Goal: Task Accomplishment & Management: Use online tool/utility

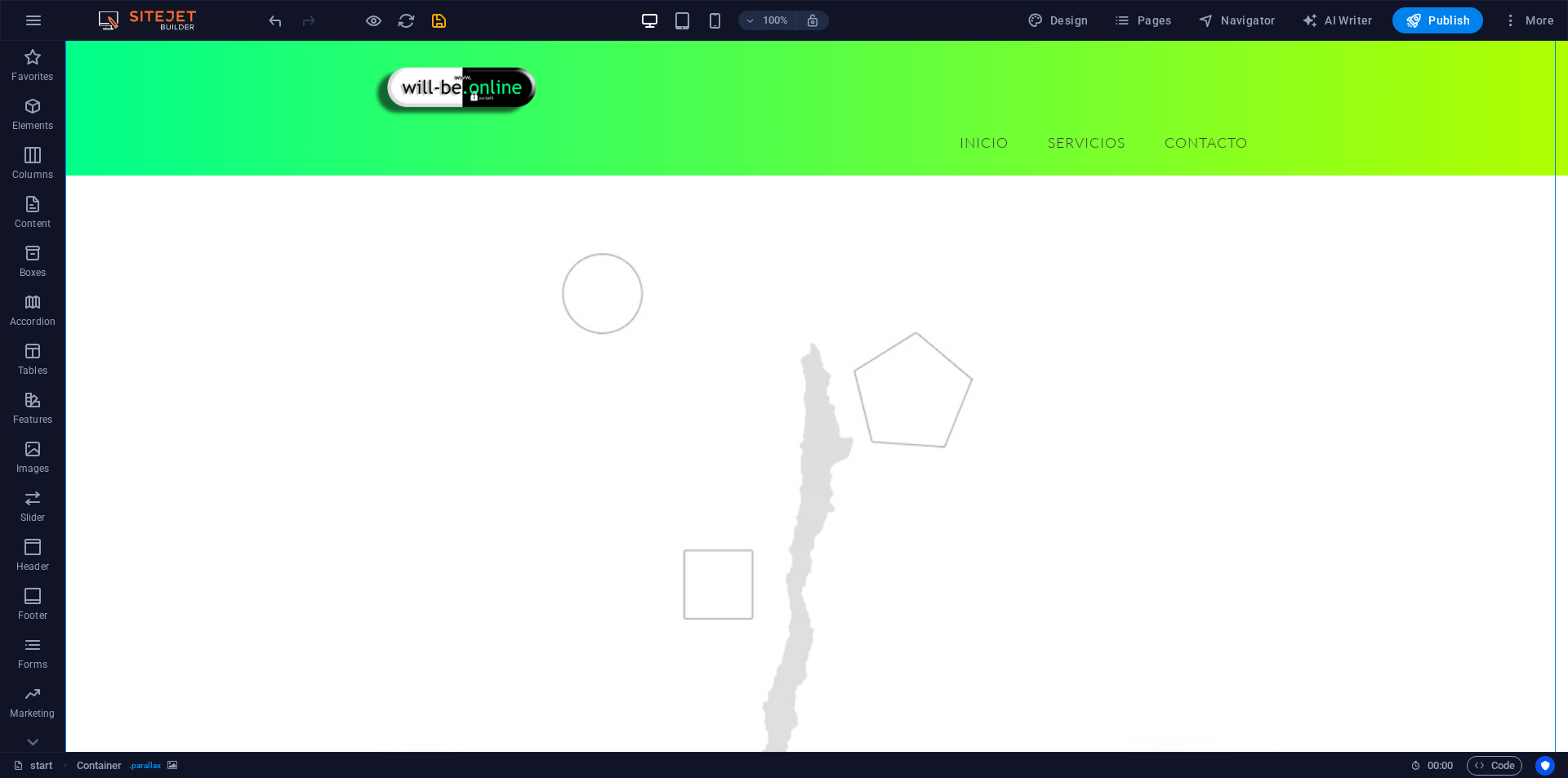
scroll to position [245, 0]
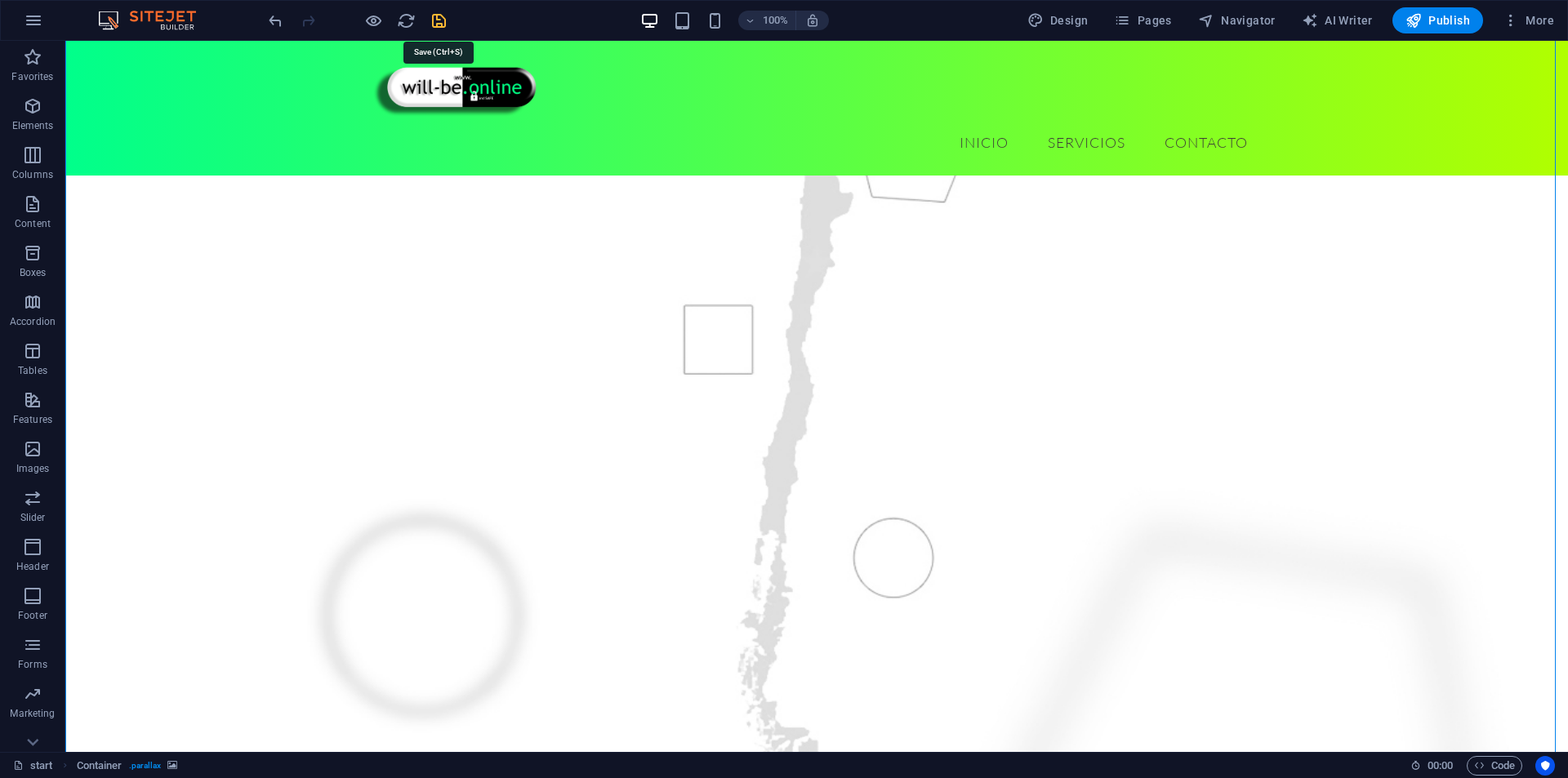
click at [440, 21] on icon "save" at bounding box center [439, 21] width 19 height 19
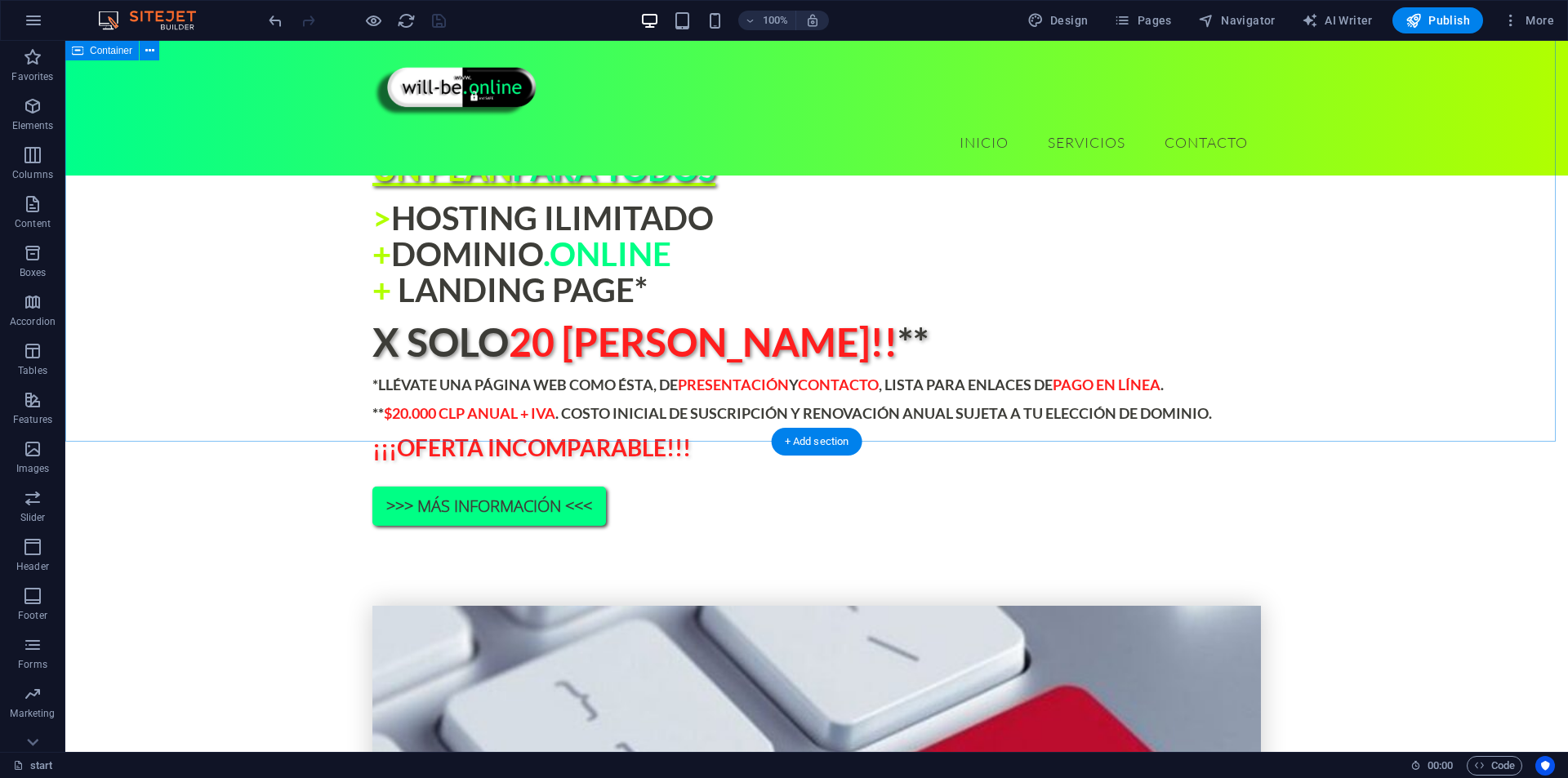
scroll to position [1389, 0]
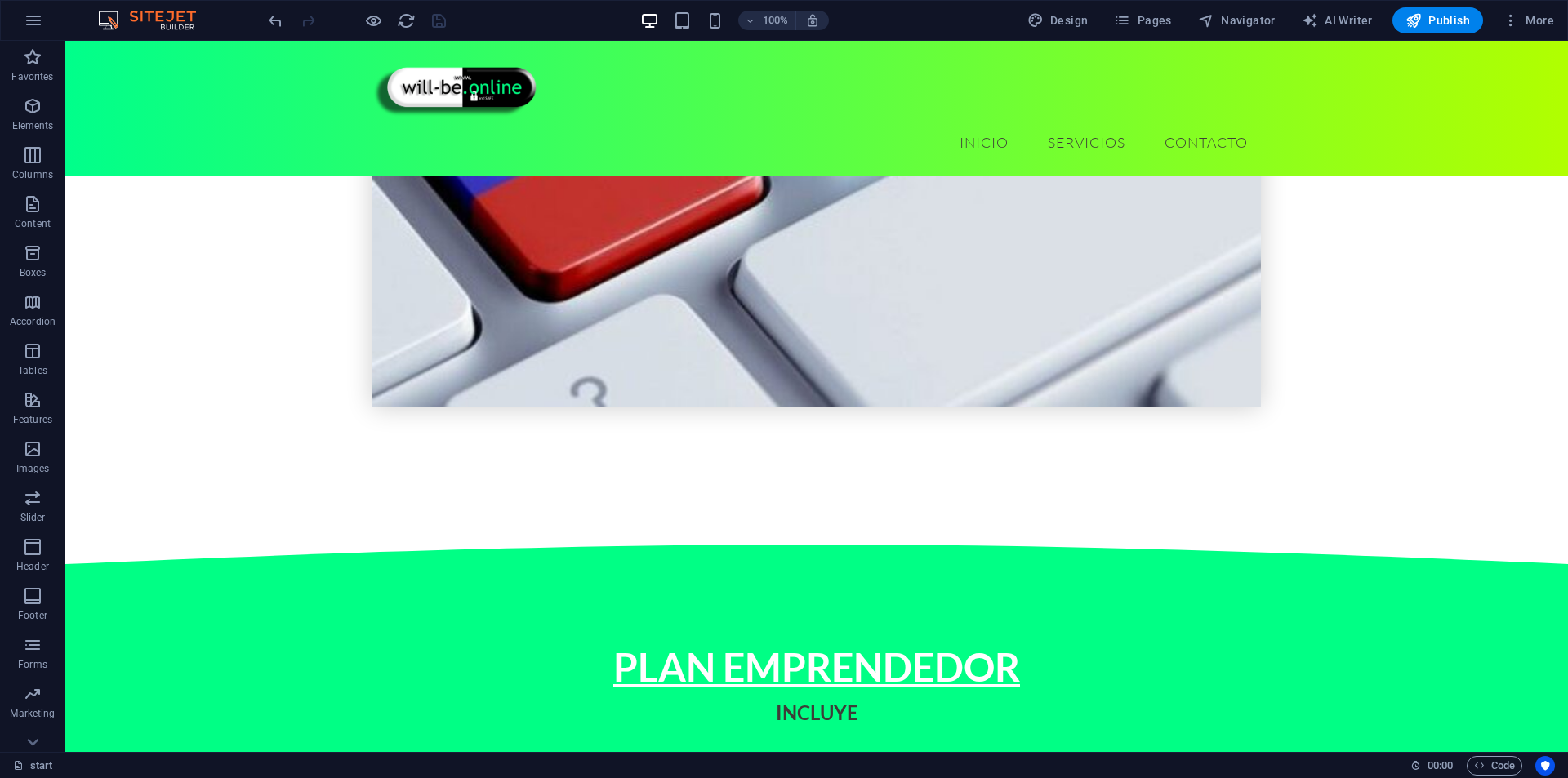
scroll to position [2205, 0]
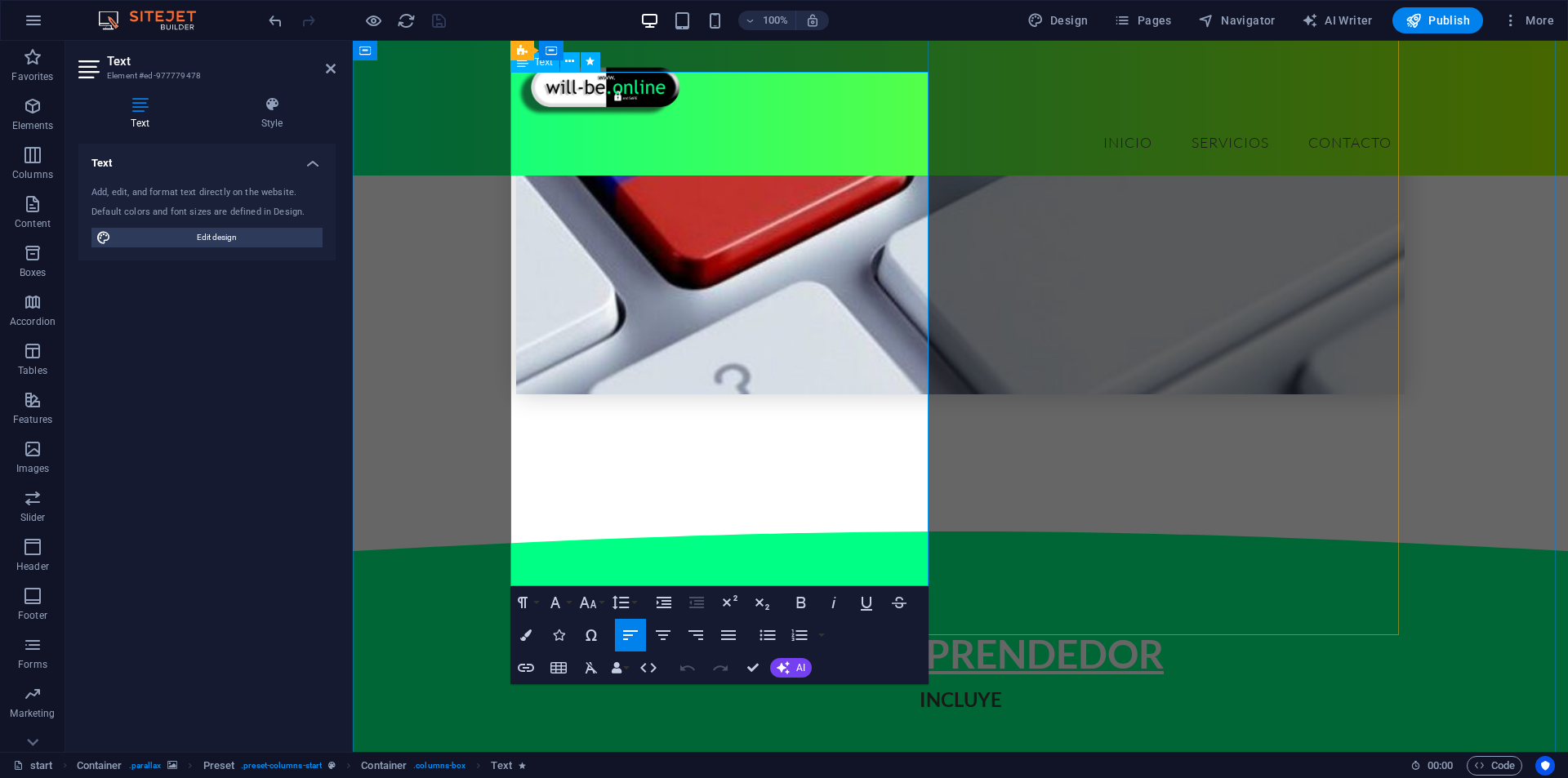
drag, startPoint x: 796, startPoint y: 352, endPoint x: 813, endPoint y: 382, distance: 34.5
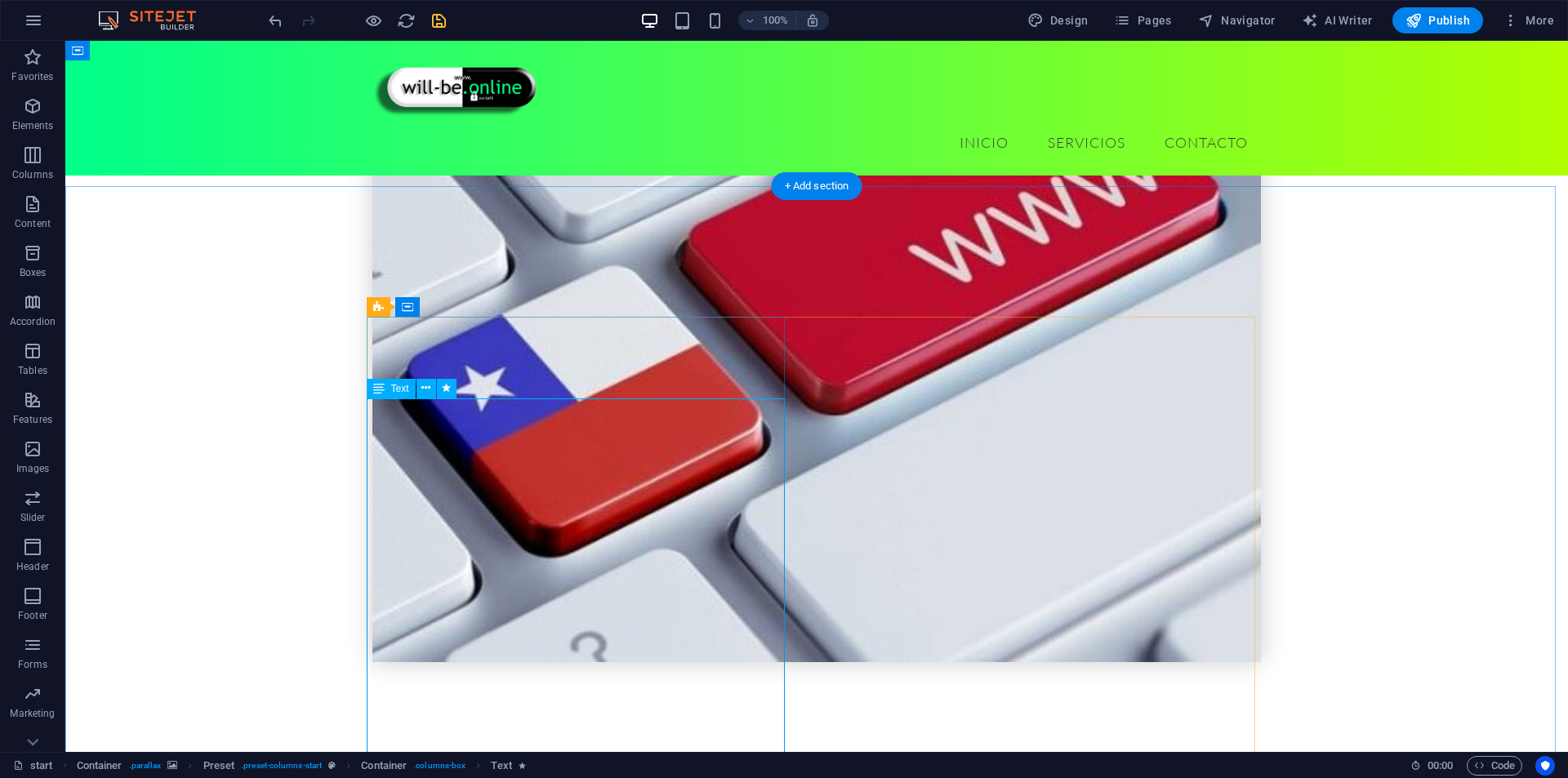
scroll to position [1879, 0]
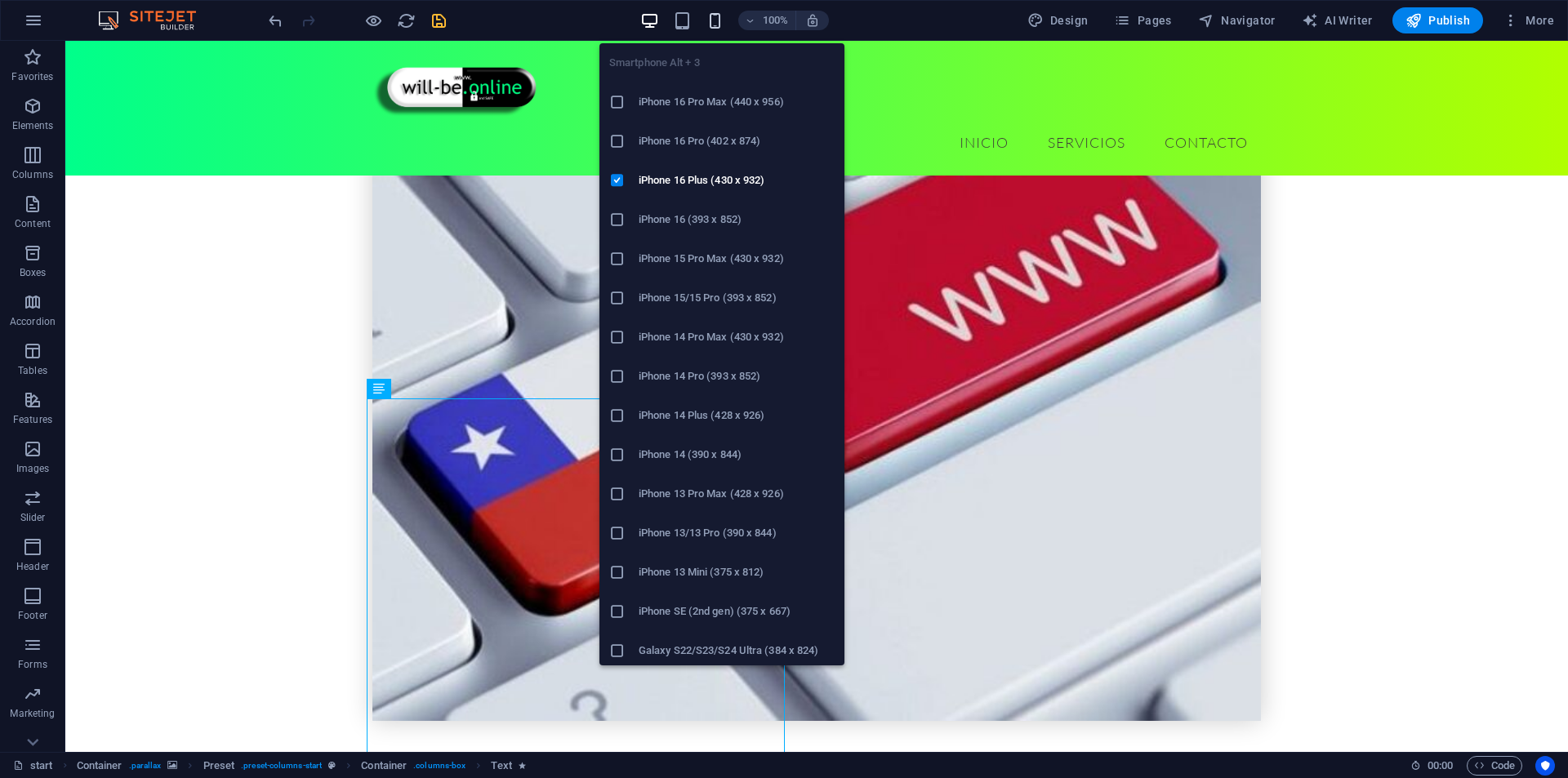
click at [719, 13] on icon "button" at bounding box center [715, 21] width 19 height 19
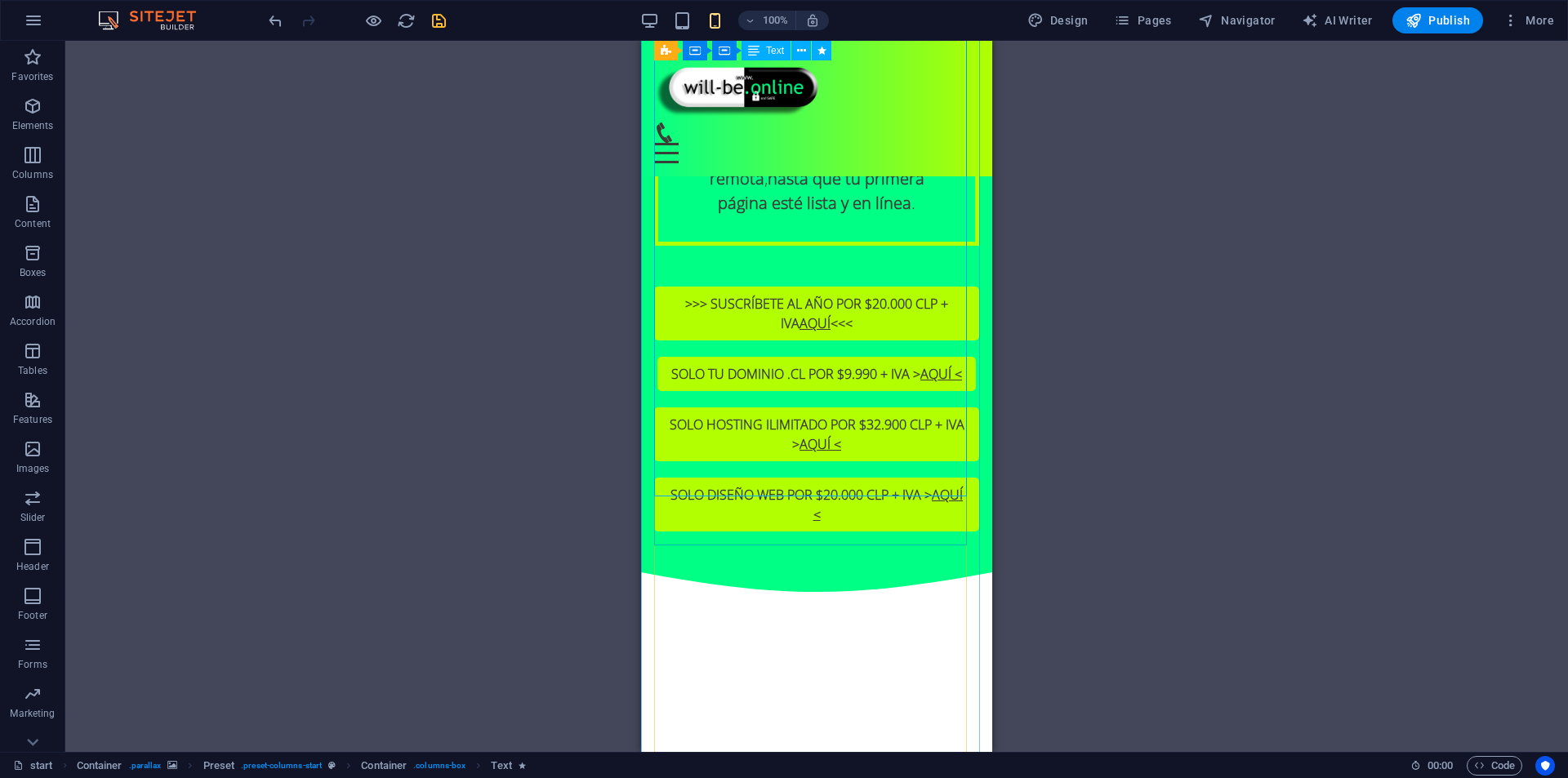
scroll to position [3286, 0]
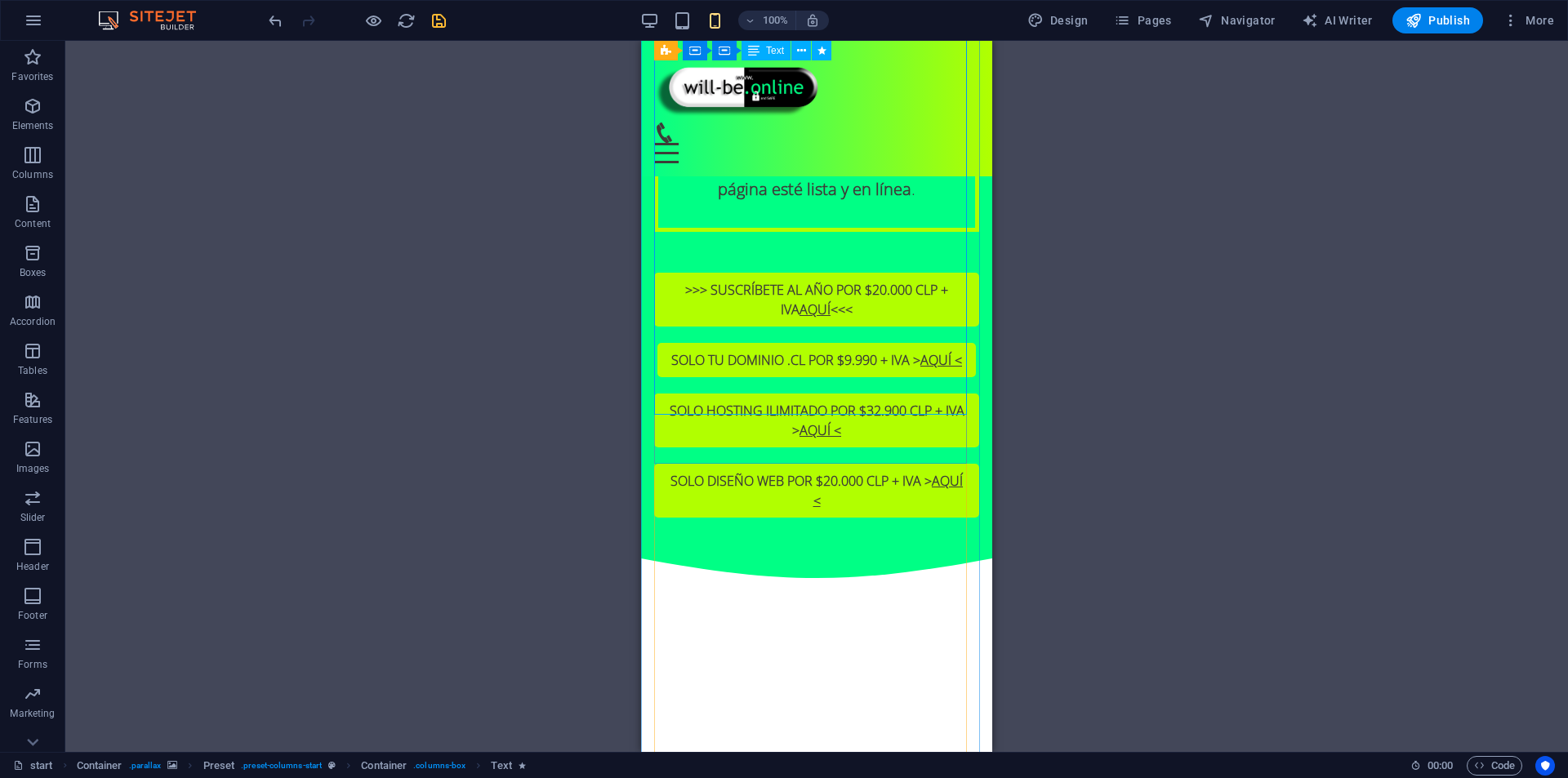
drag, startPoint x: 767, startPoint y: 380, endPoint x: 1407, endPoint y: 421, distance: 641.3
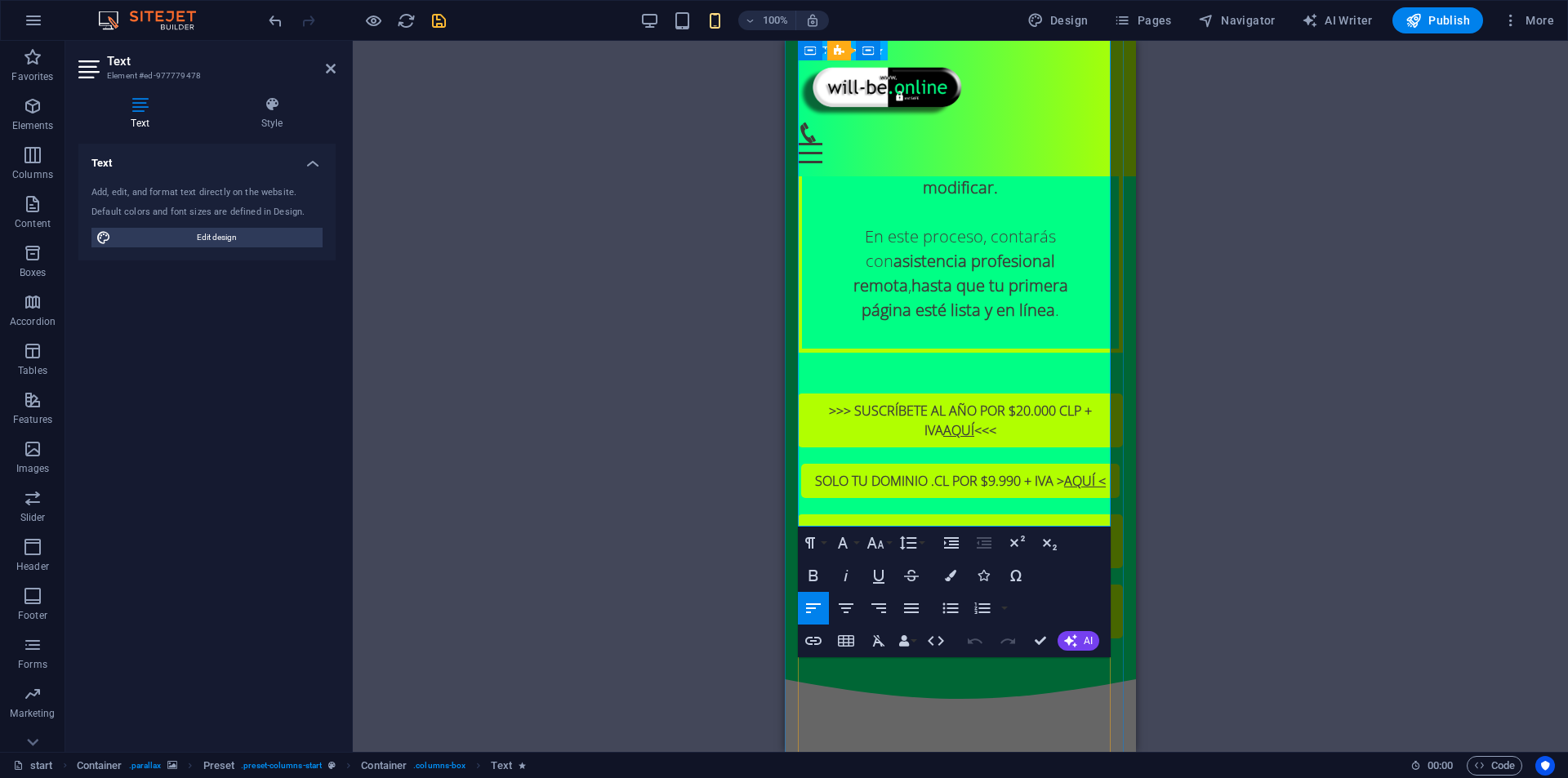
scroll to position [3214, 0]
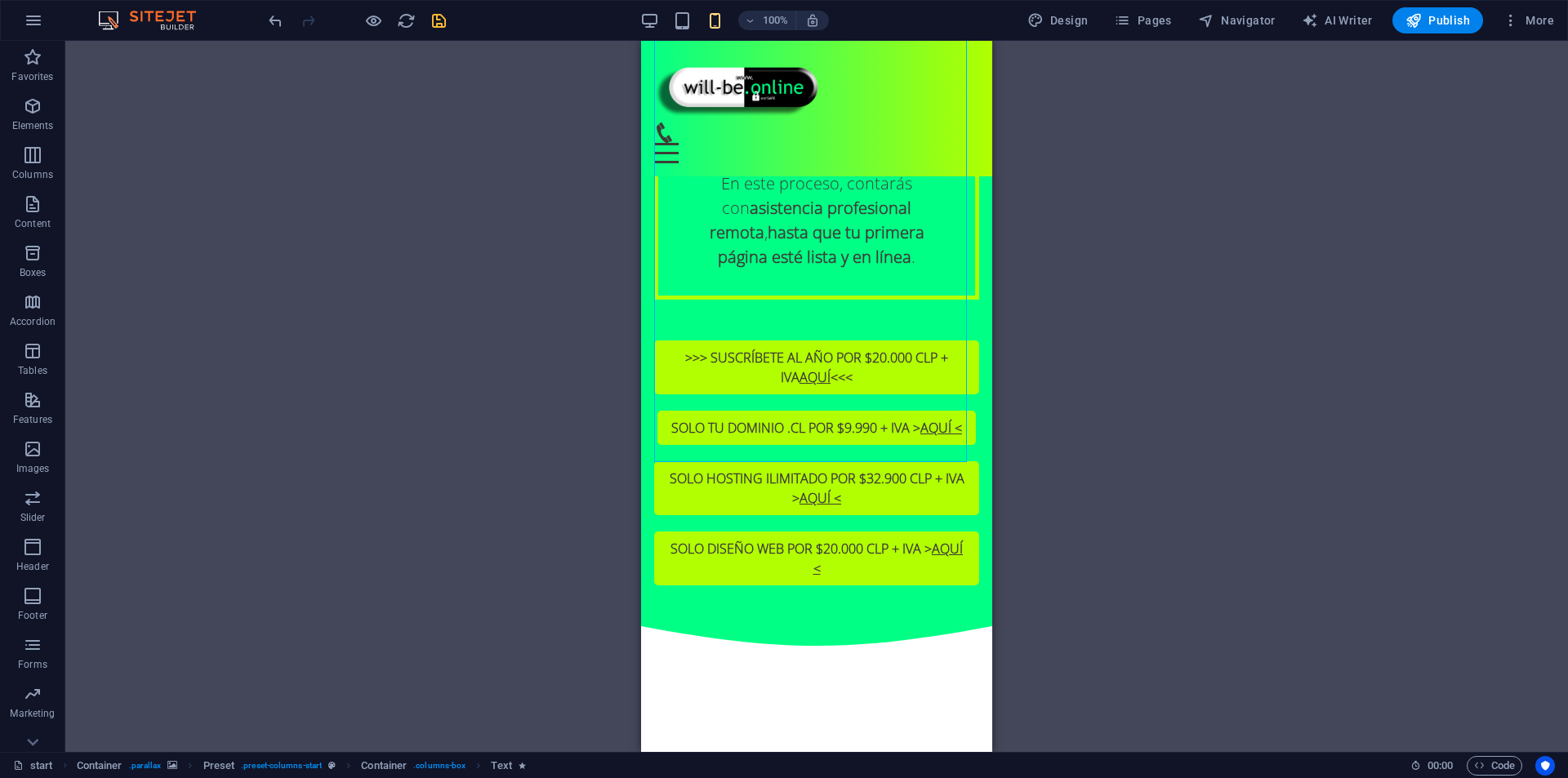
click at [1022, 437] on div "Drag here to replace the existing content. Press “Ctrl” if you want to create a…" at bounding box center [817, 397] width 1503 height 712
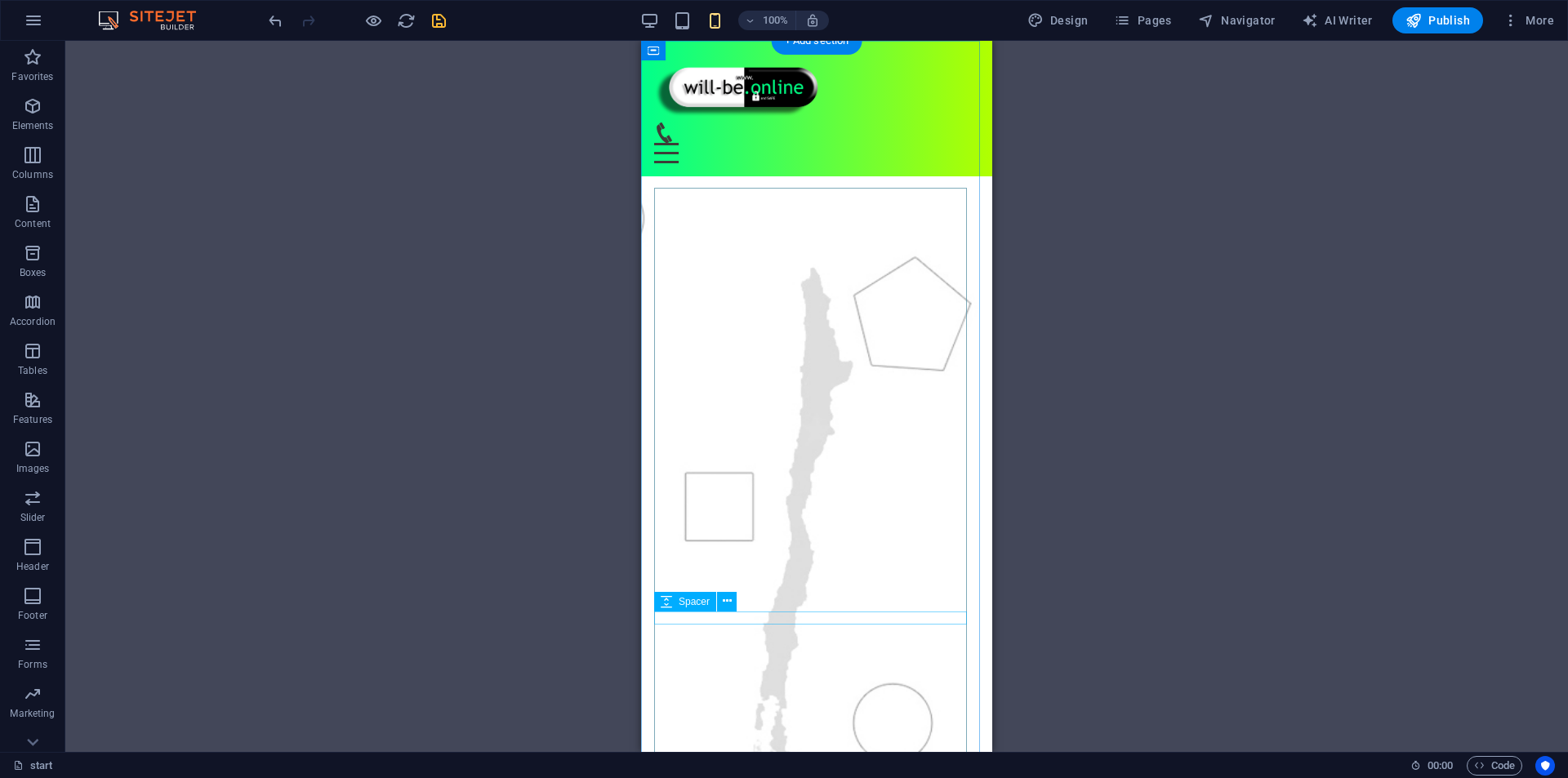
scroll to position [0, 0]
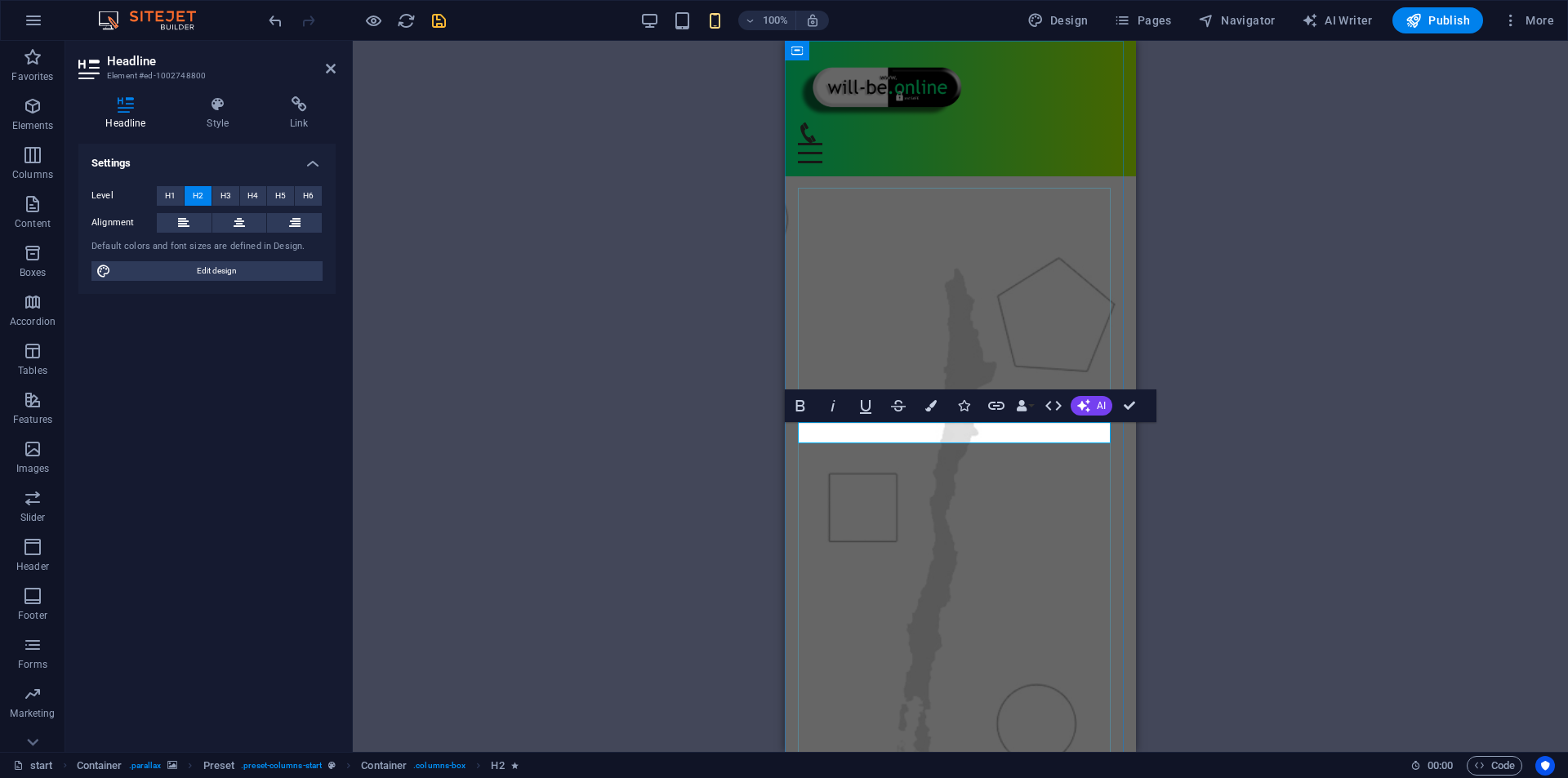
drag, startPoint x: 990, startPoint y: 437, endPoint x: 918, endPoint y: 447, distance: 72.7
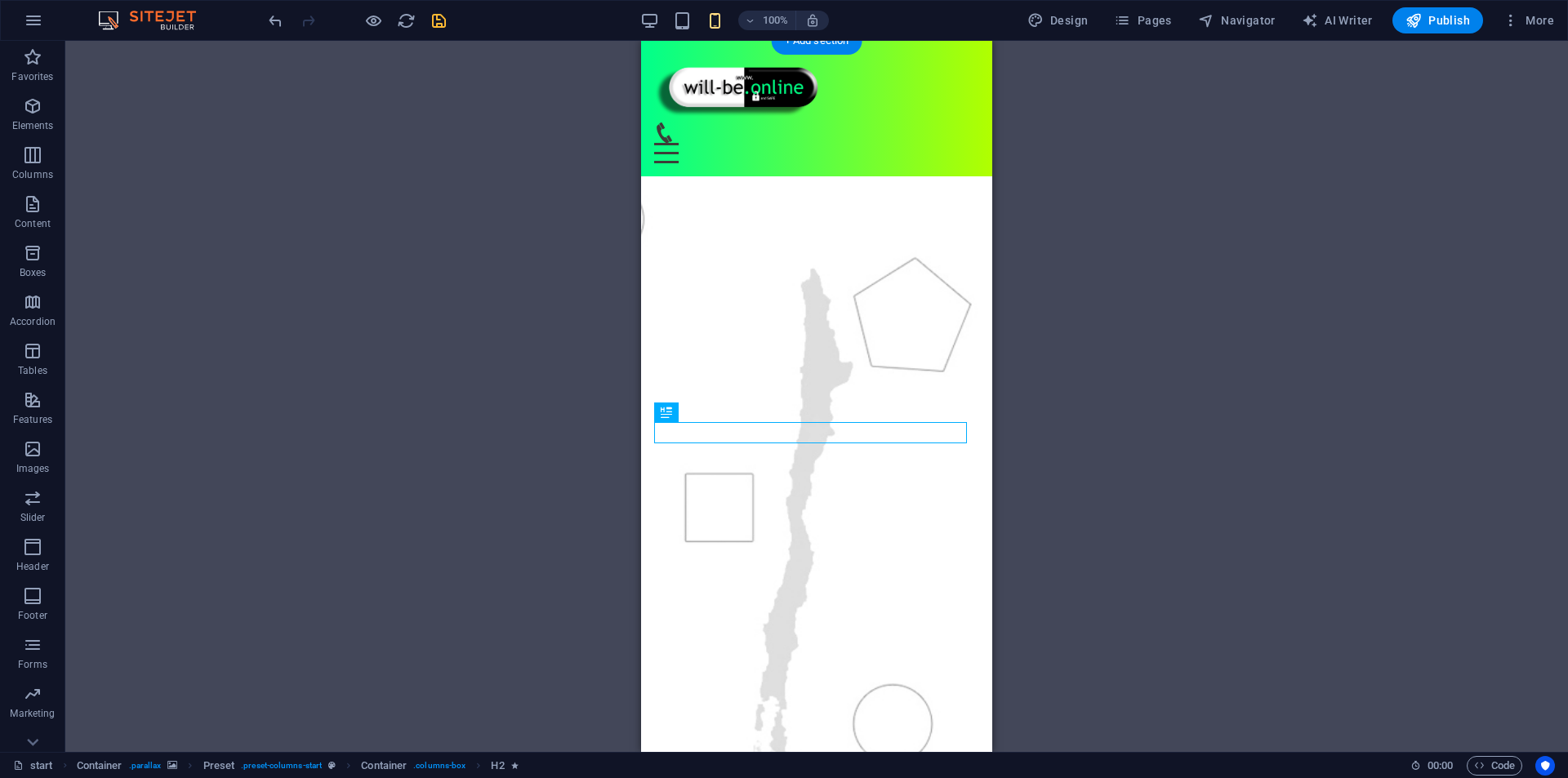
click at [969, 484] on figure at bounding box center [816, 614] width 351 height 957
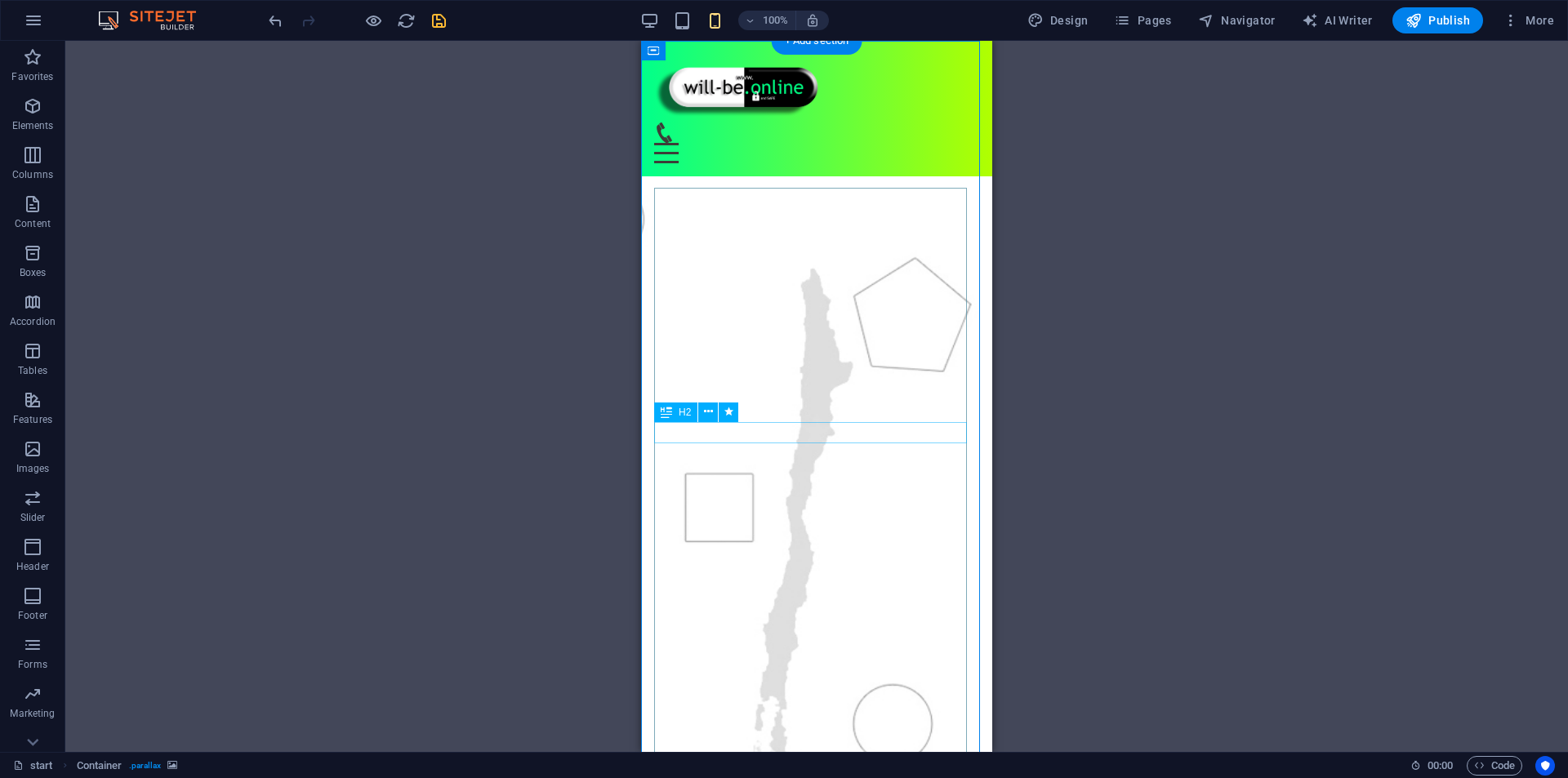
drag, startPoint x: 1416, startPoint y: 479, endPoint x: 774, endPoint y: 438, distance: 643.3
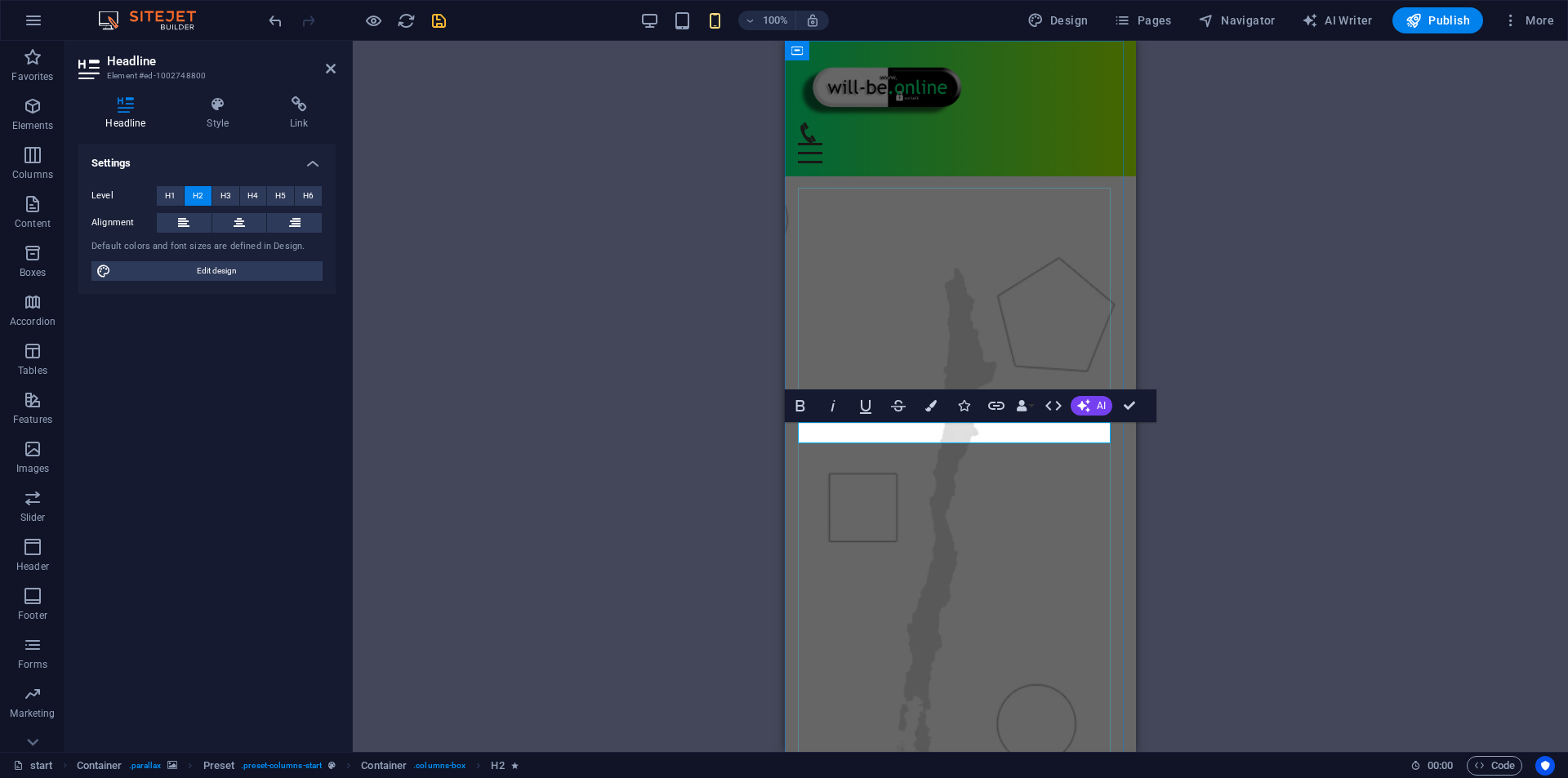
drag, startPoint x: 942, startPoint y: 430, endPoint x: 908, endPoint y: 436, distance: 34.5
click at [927, 406] on icon "button" at bounding box center [932, 406] width 12 height 12
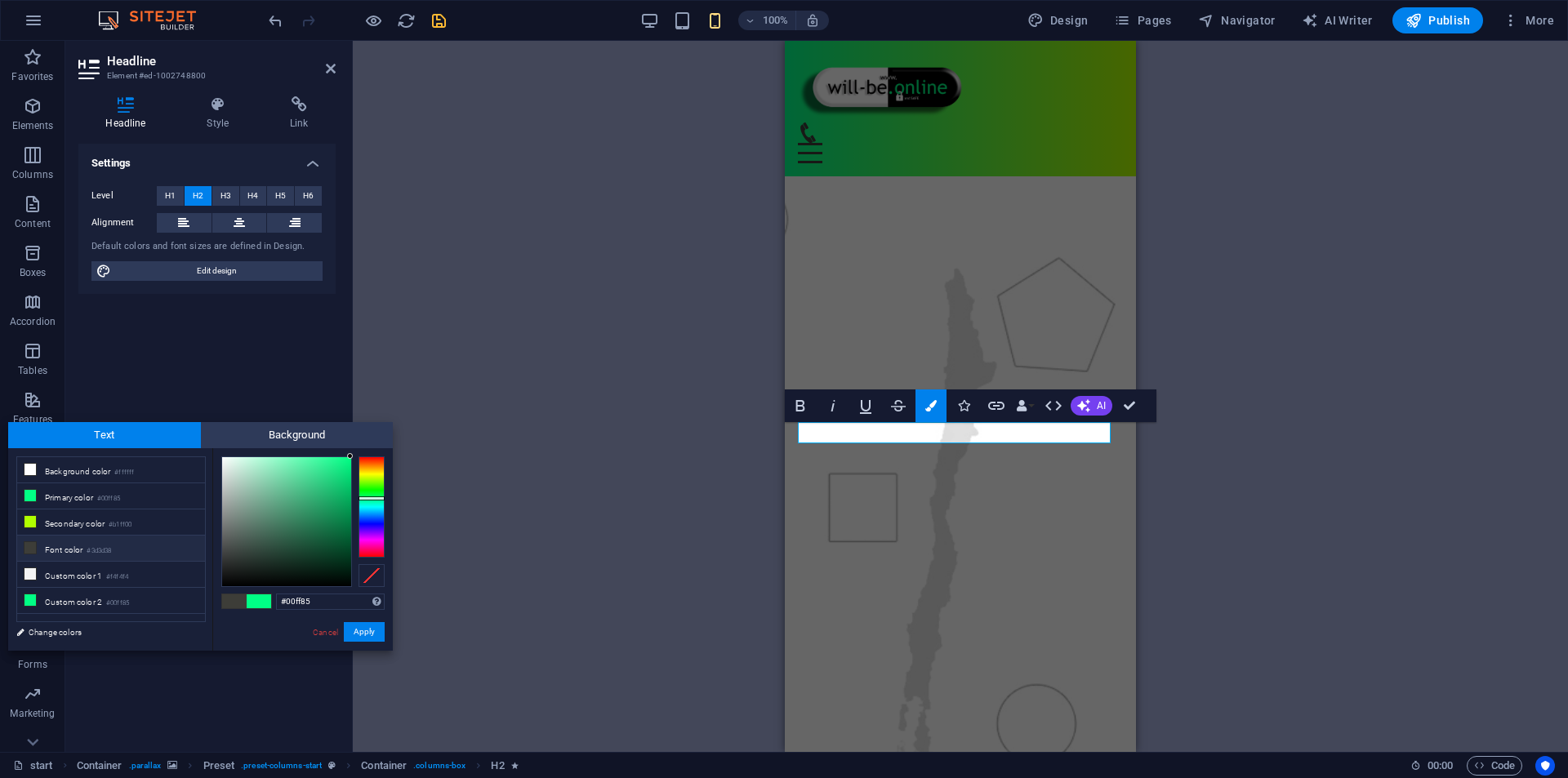
click at [82, 544] on li "Font color #3d3d38" at bounding box center [111, 548] width 188 height 26
type input "#3d3d38"
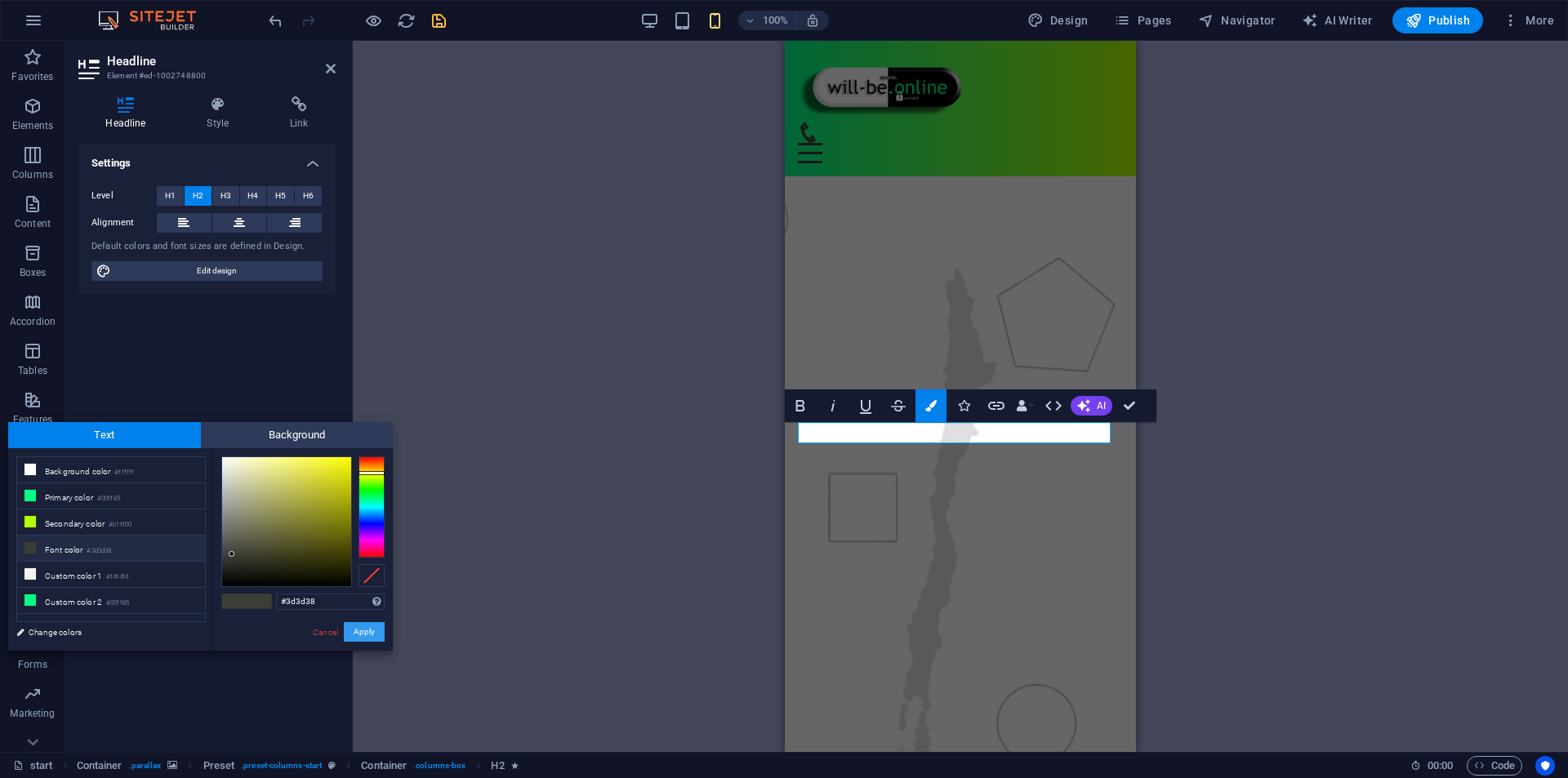
click at [358, 633] on button "Apply" at bounding box center [365, 632] width 41 height 20
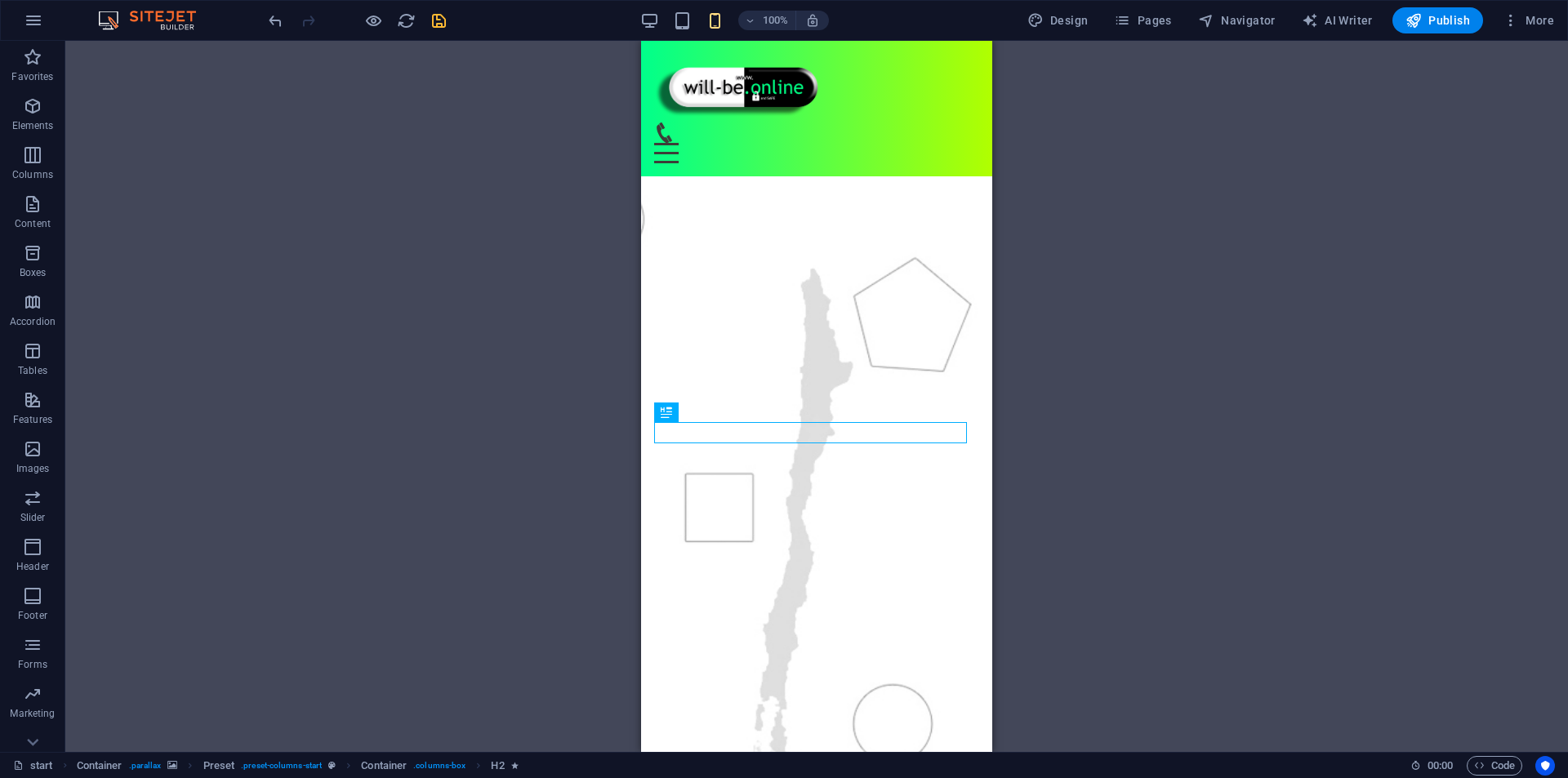
click at [478, 351] on div "H3 Container Preset Preset Container Preset Container Logo Spacer H2 Spacer H2 …" at bounding box center [817, 397] width 1503 height 712
click at [1175, 412] on div "H3 Container Preset Preset Container Preset Container Logo Spacer H2 Spacer H2 …" at bounding box center [817, 397] width 1503 height 712
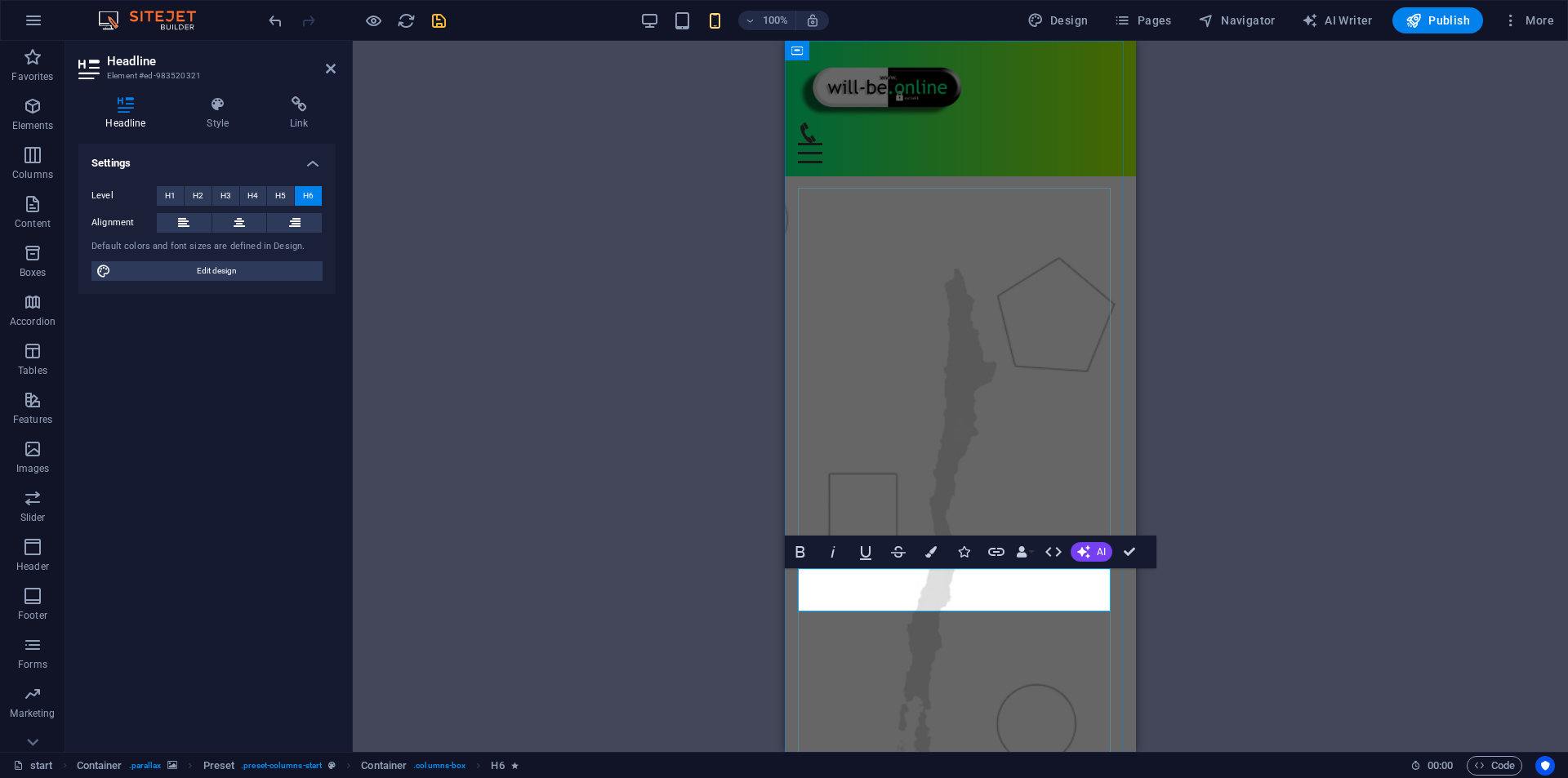
drag, startPoint x: 967, startPoint y: 607, endPoint x: 952, endPoint y: 610, distance: 15.3
drag, startPoint x: 962, startPoint y: 604, endPoint x: 788, endPoint y: 604, distance: 174.0
